Goal: Task Accomplishment & Management: Use online tool/utility

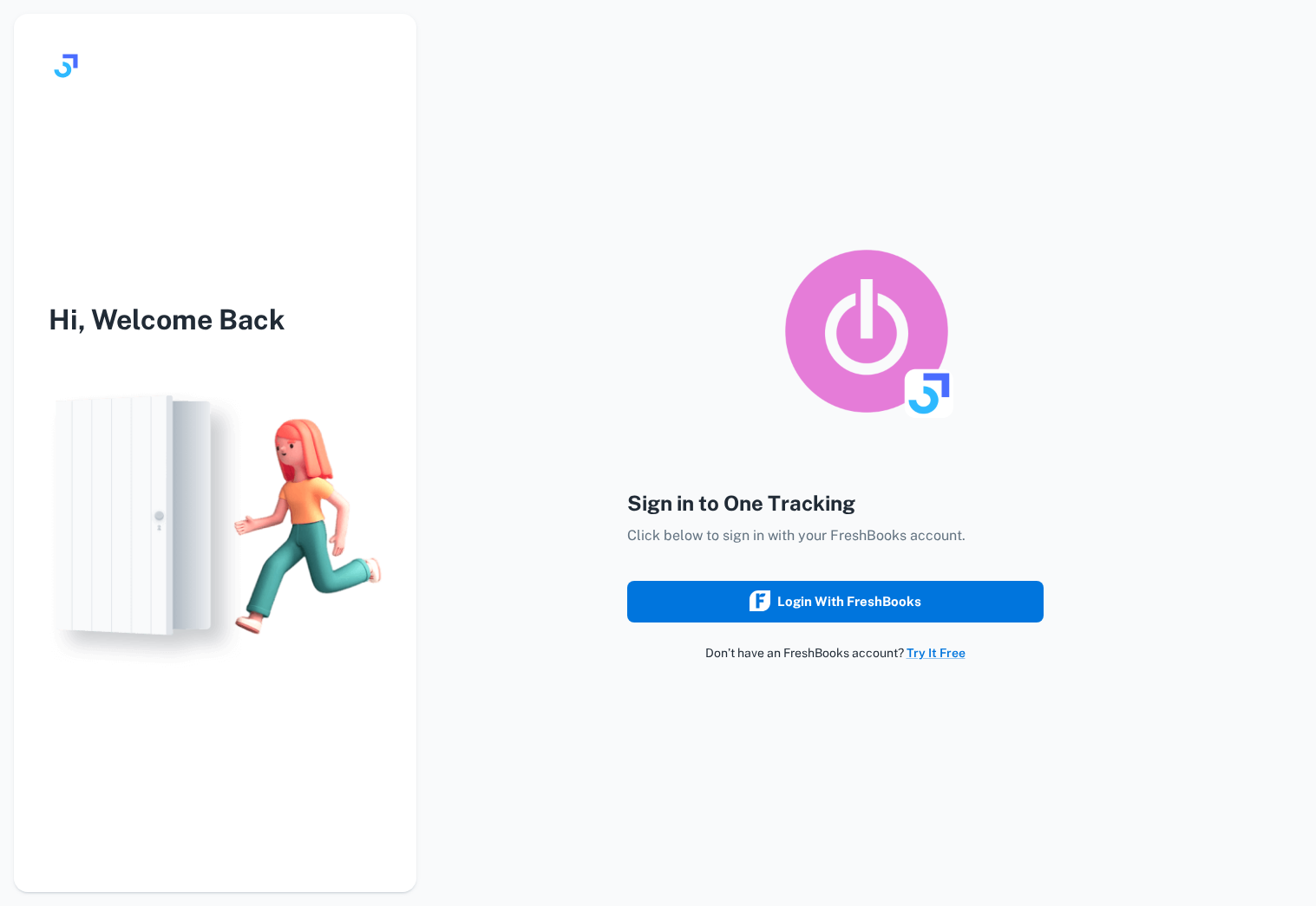
click at [779, 605] on div "Login with FreshBooks" at bounding box center [835, 601] width 172 height 22
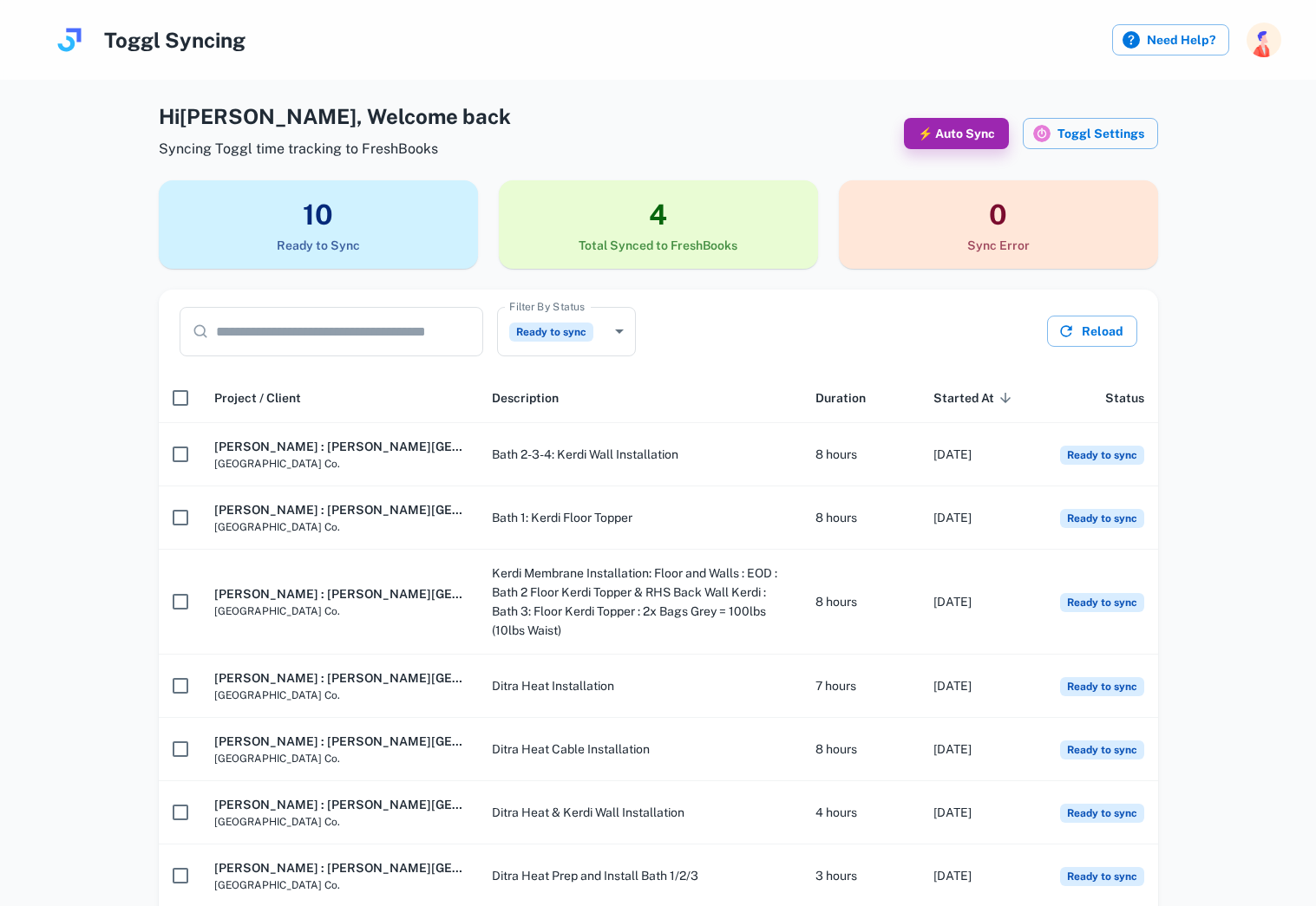
click at [663, 229] on h3 "4" at bounding box center [658, 215] width 320 height 41
click at [395, 221] on h3 "10" at bounding box center [318, 215] width 320 height 41
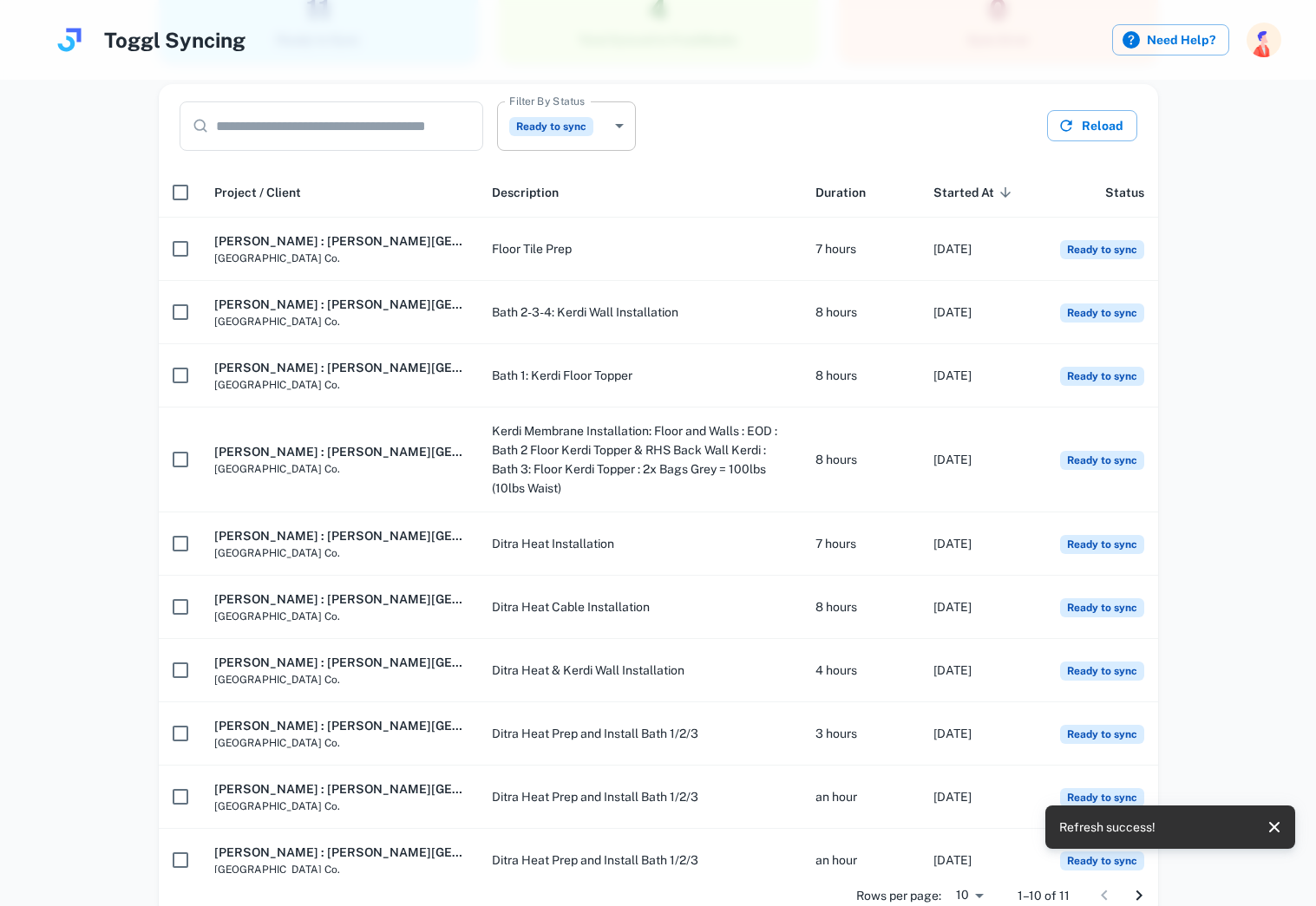
scroll to position [207, 0]
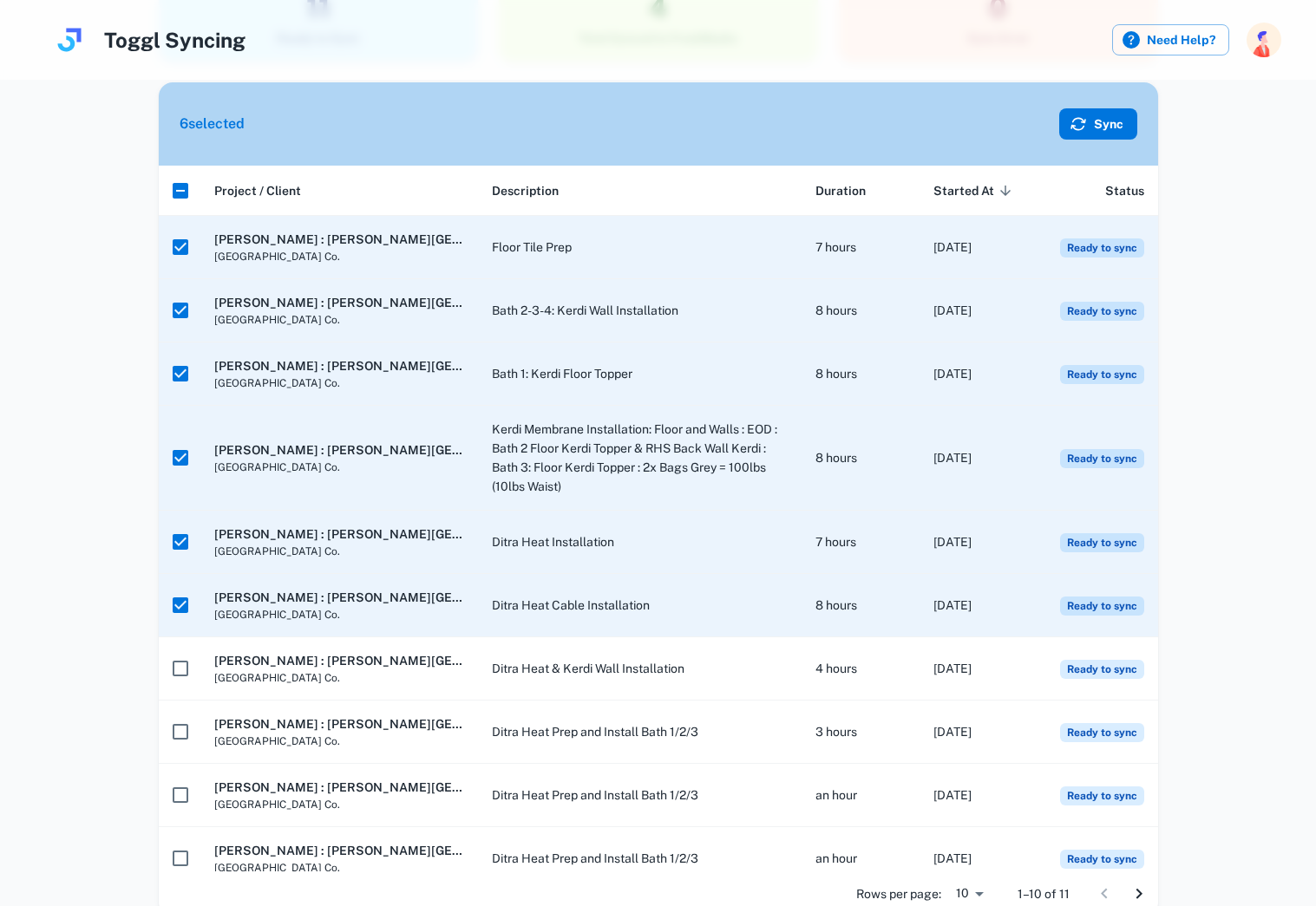
click at [1086, 118] on icon "button" at bounding box center [1077, 123] width 17 height 17
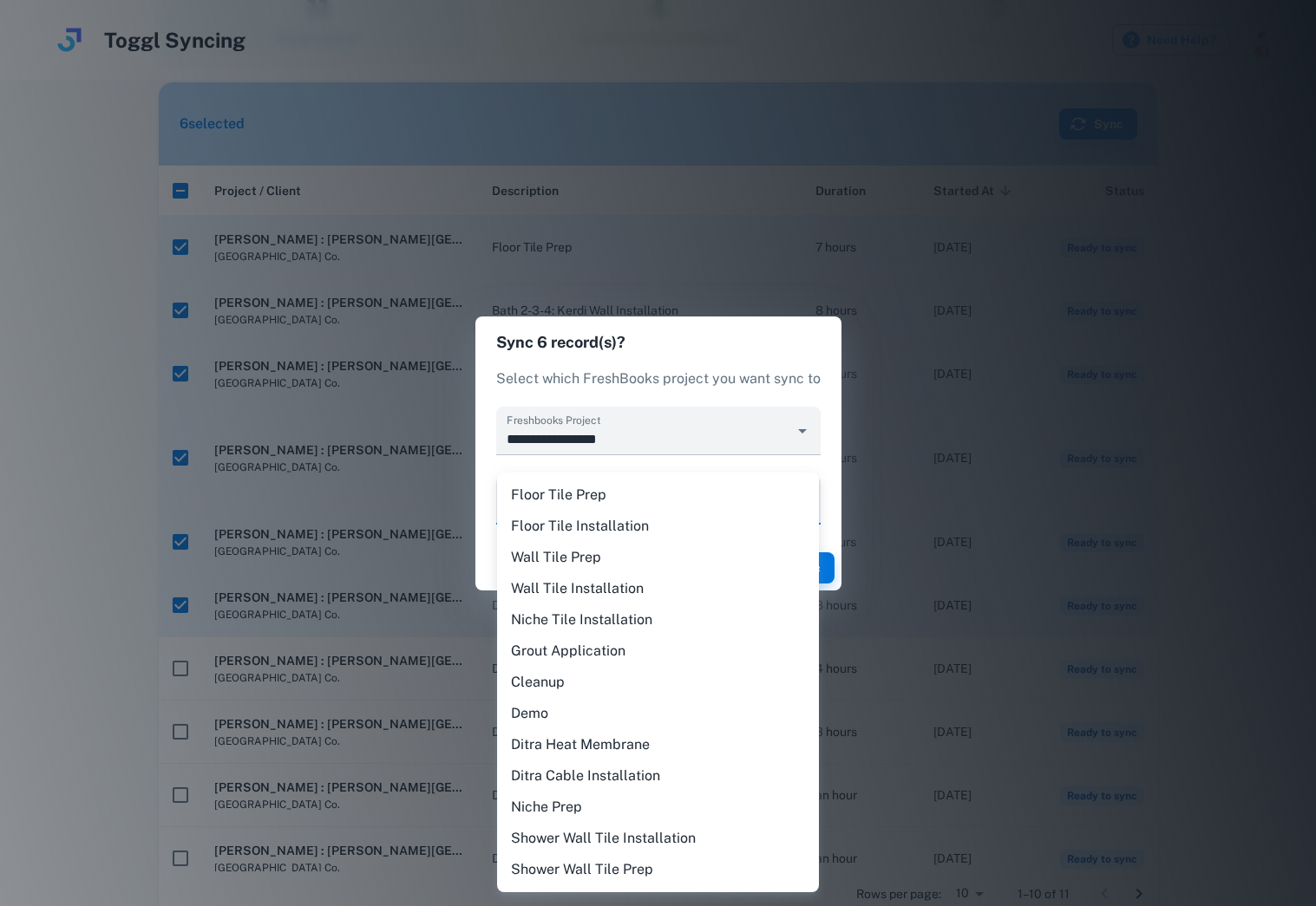
click at [689, 500] on body "Toggl Syncing Need Help? Hi Gavin , Welcome back Syncing Toggl time tracking to…" at bounding box center [658, 246] width 1316 height 906
click at [749, 359] on div at bounding box center [658, 453] width 1316 height 906
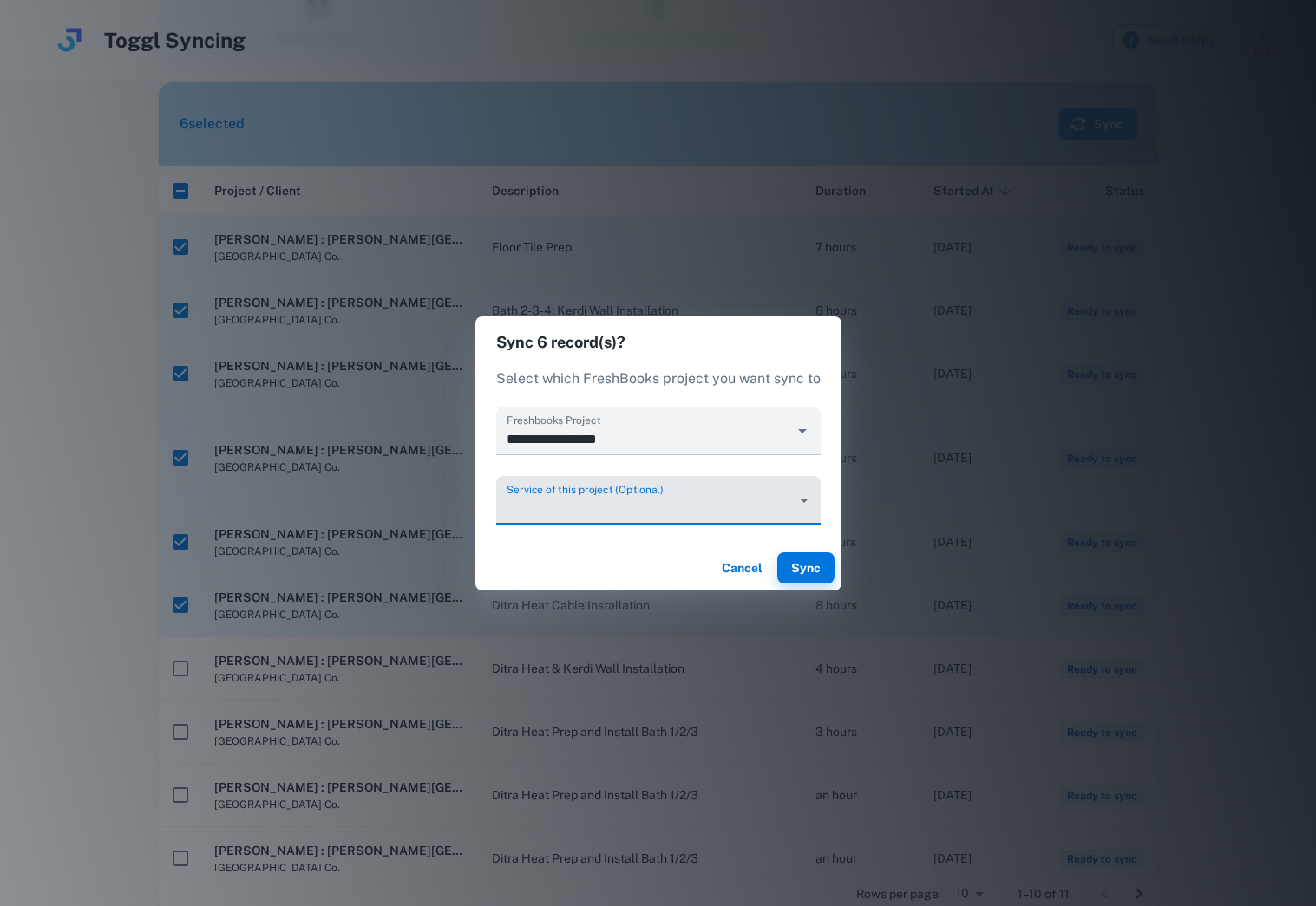
click at [740, 571] on button "Cancel" at bounding box center [742, 568] width 55 height 31
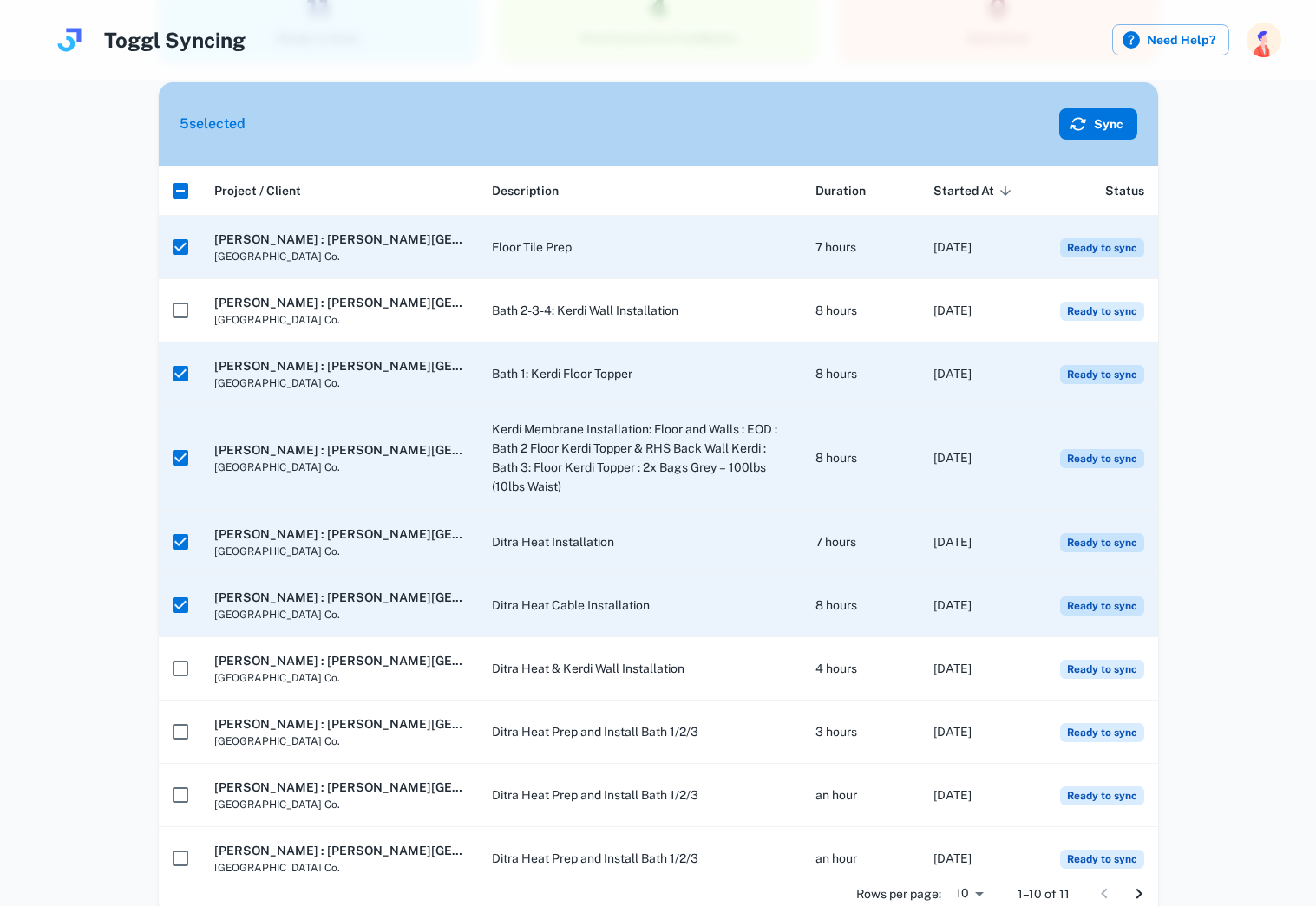
click at [1109, 123] on button "Sync" at bounding box center [1098, 124] width 78 height 31
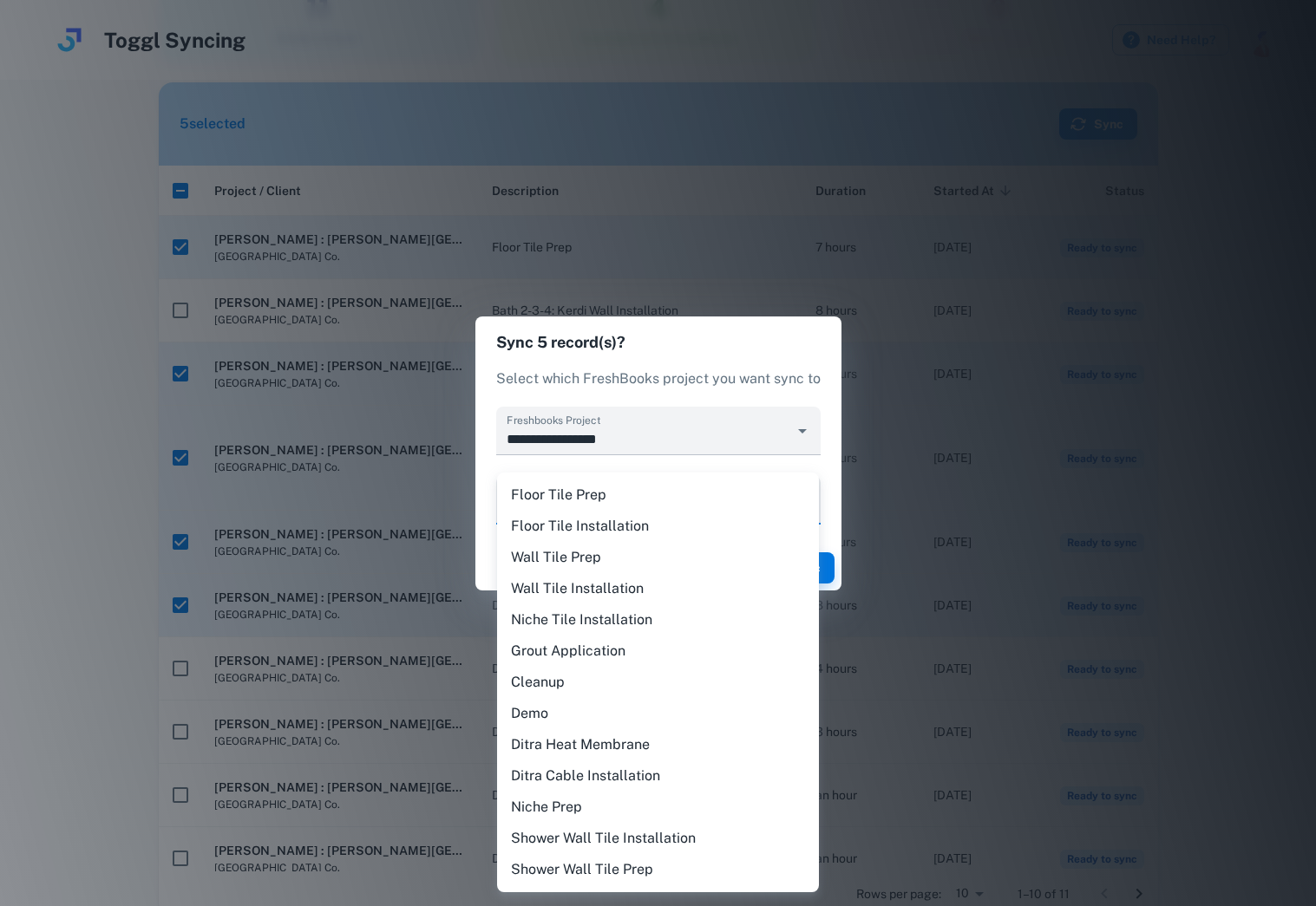
click at [587, 500] on body "Toggl Syncing Need Help? Hi Gavin , Welcome back Syncing Toggl time tracking to…" at bounding box center [658, 246] width 1316 height 906
click at [583, 495] on li "Floor Tile Prep" at bounding box center [658, 495] width 321 height 31
type input "********"
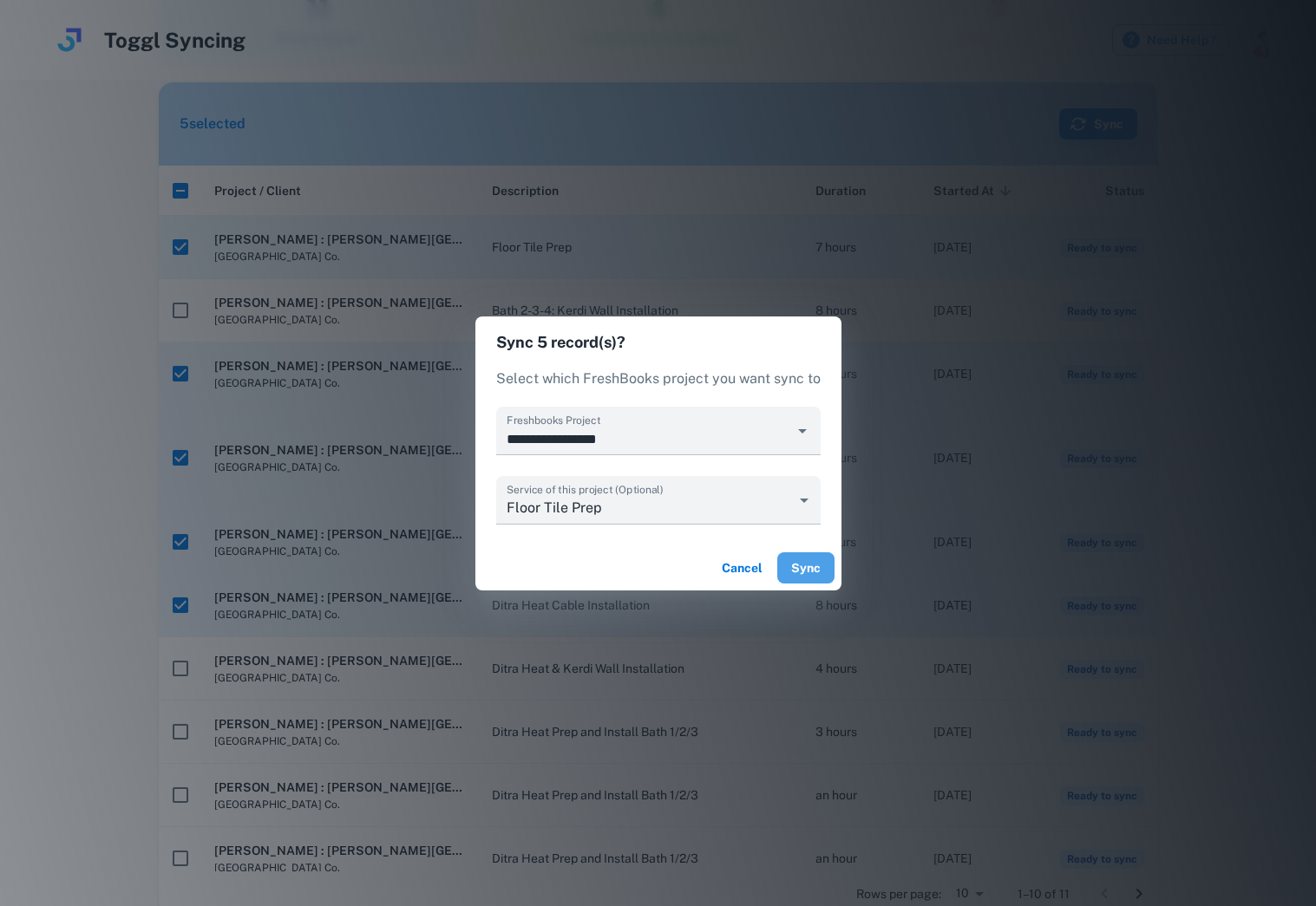
click at [802, 563] on button "Sync" at bounding box center [806, 568] width 57 height 31
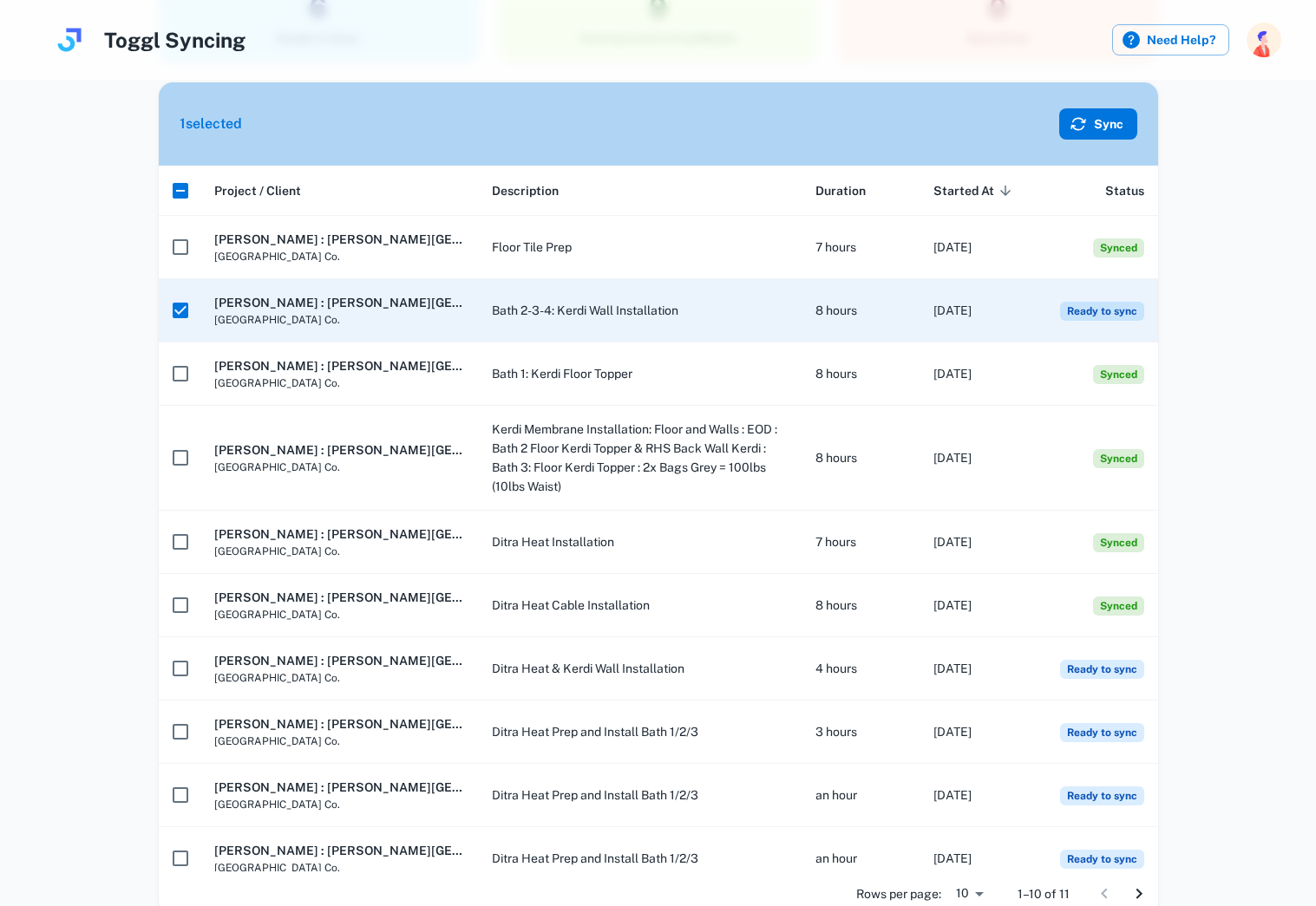
click at [1100, 123] on button "Sync" at bounding box center [1098, 124] width 78 height 31
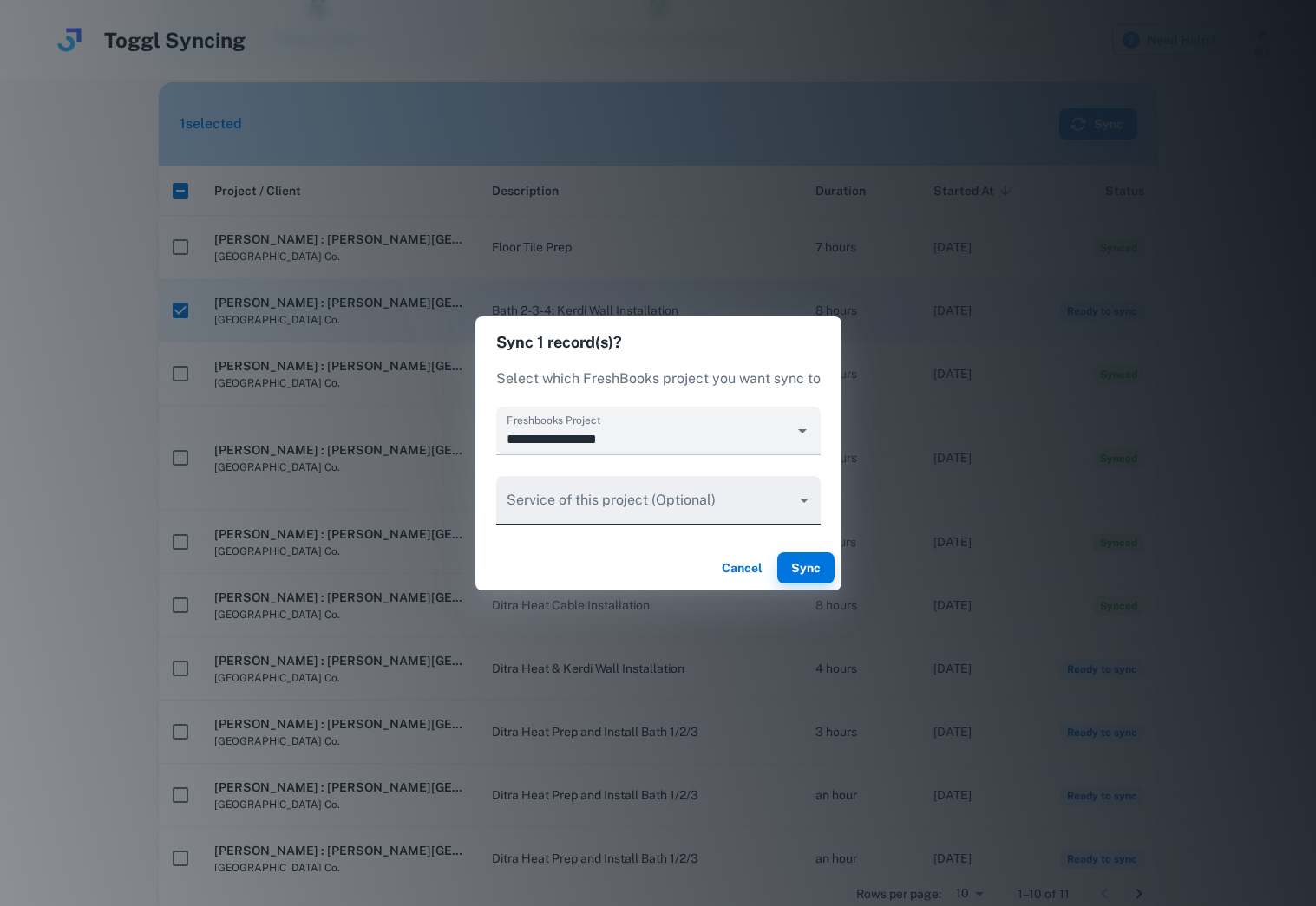
click at [563, 507] on body "Toggl Syncing Need Help? Hi Gavin , Welcome back Syncing Toggl time tracking to…" at bounding box center [658, 246] width 1316 height 906
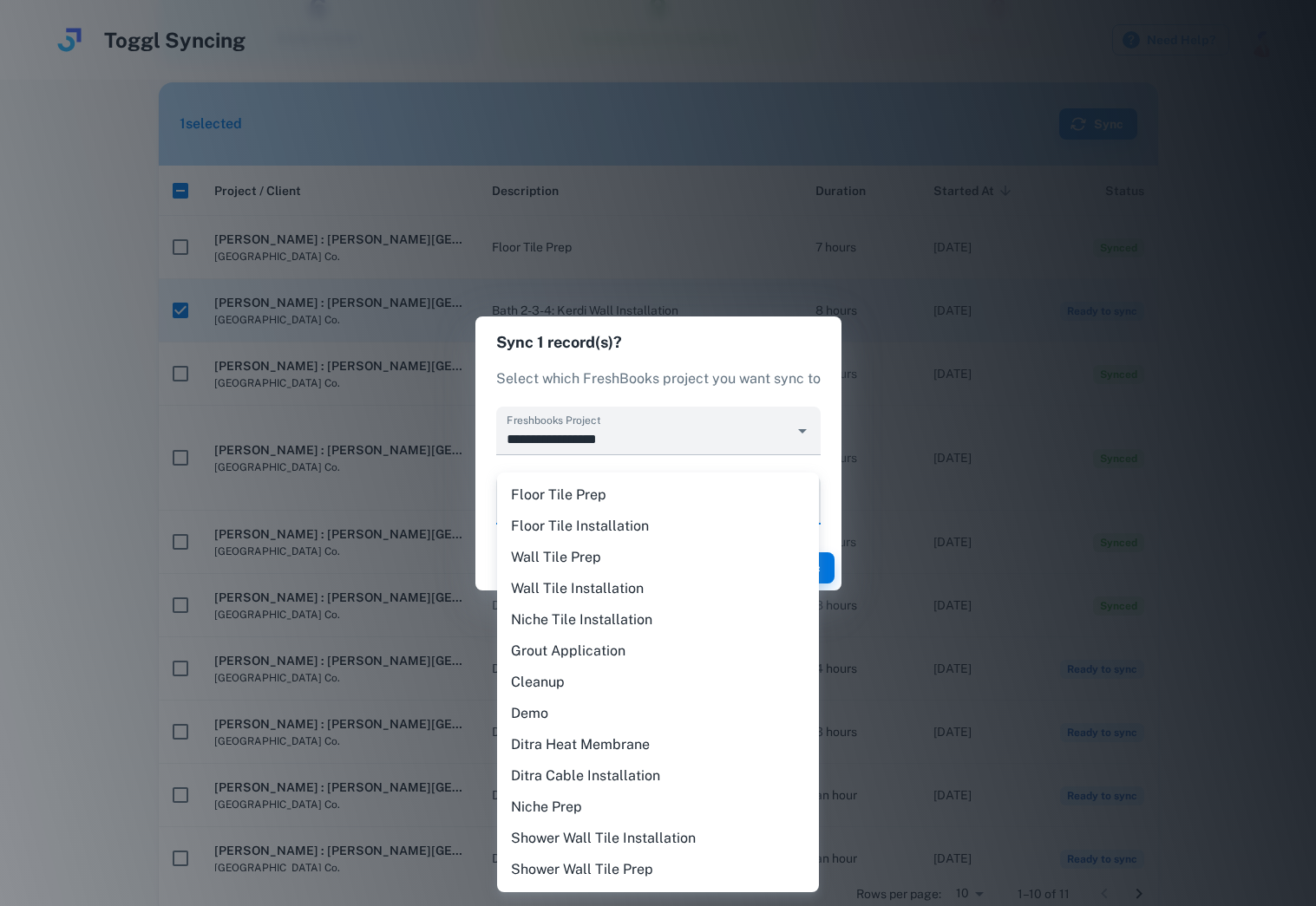
click at [560, 558] on li "Wall Tile Prep" at bounding box center [658, 558] width 321 height 31
type input "********"
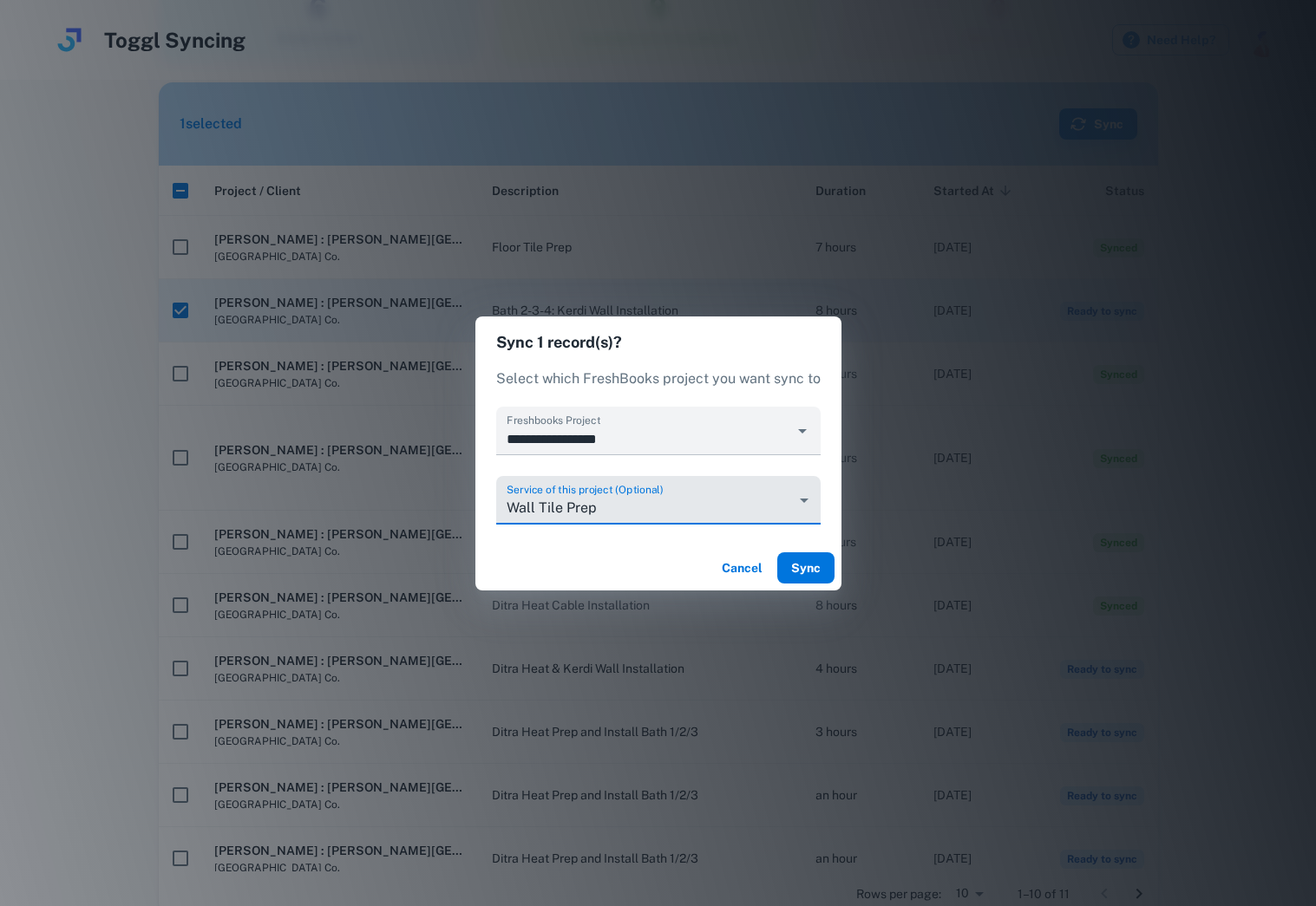
click at [815, 572] on button "Sync" at bounding box center [806, 568] width 57 height 31
